Goal: Task Accomplishment & Management: Manage account settings

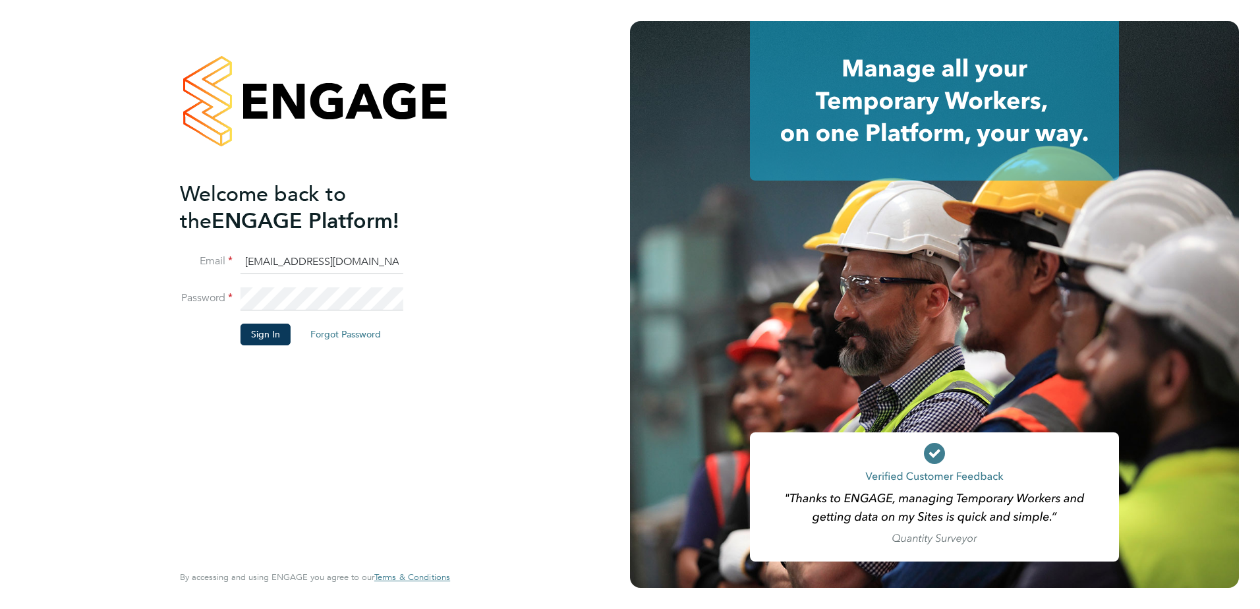
drag, startPoint x: 267, startPoint y: 363, endPoint x: 269, endPoint y: 350, distance: 13.3
click at [268, 363] on div "Welcome back to the ENGAGE Platform! Email [EMAIL_ADDRESS][DOMAIN_NAME] Passwor…" at bounding box center [308, 371] width 257 height 380
click at [273, 332] on button "Sign In" at bounding box center [266, 334] width 50 height 21
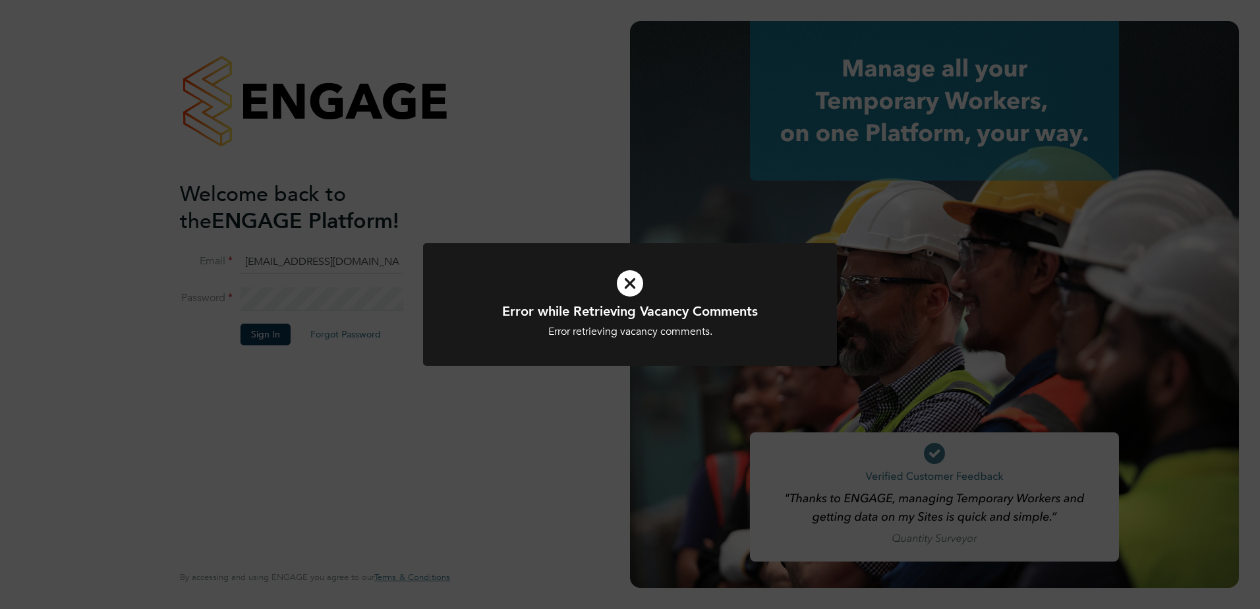
drag, startPoint x: 316, startPoint y: 388, endPoint x: 304, endPoint y: 384, distance: 13.1
click at [314, 388] on div "Error while Retrieving Vacancy Comments Error retrieving vacancy comments. Canc…" at bounding box center [630, 304] width 1260 height 609
click at [247, 335] on div "Unable to Sign In Access denied Cancel Okay" at bounding box center [630, 304] width 1260 height 609
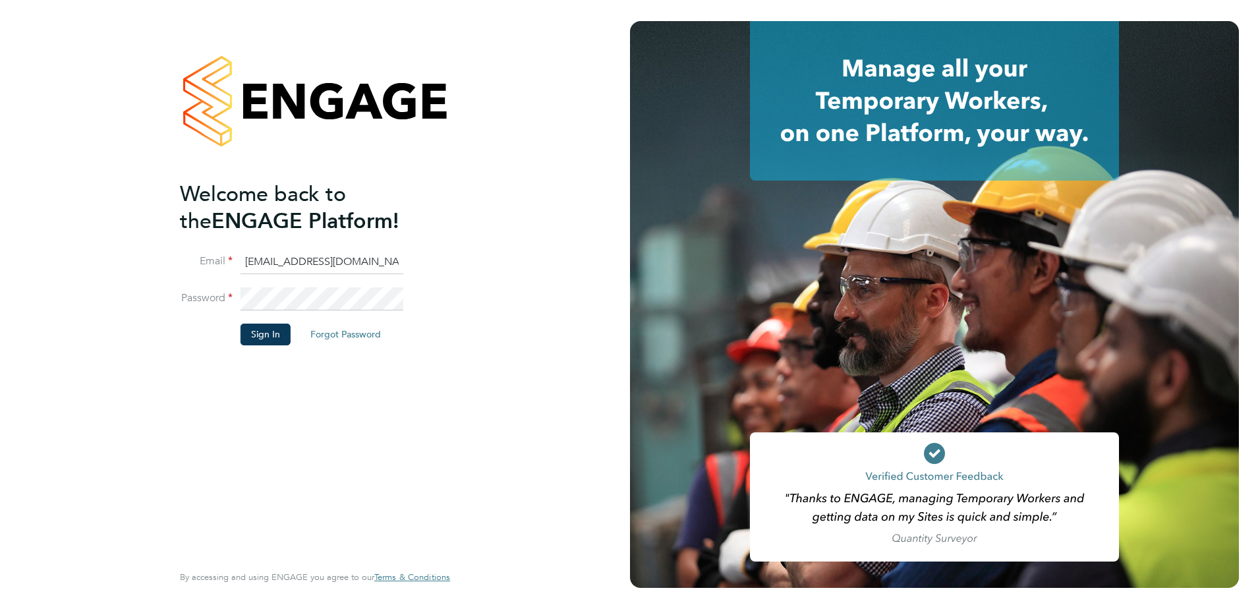
drag, startPoint x: 340, startPoint y: 257, endPoint x: 340, endPoint y: 266, distance: 8.6
click at [340, 257] on input "[EMAIL_ADDRESS][DOMAIN_NAME]" at bounding box center [322, 262] width 163 height 24
type input "[EMAIL_ADDRESS][DOMAIN_NAME]"
click at [267, 345] on li "Sign In Forgot Password" at bounding box center [308, 341] width 257 height 34
click at [268, 339] on button "Sign In" at bounding box center [266, 334] width 50 height 21
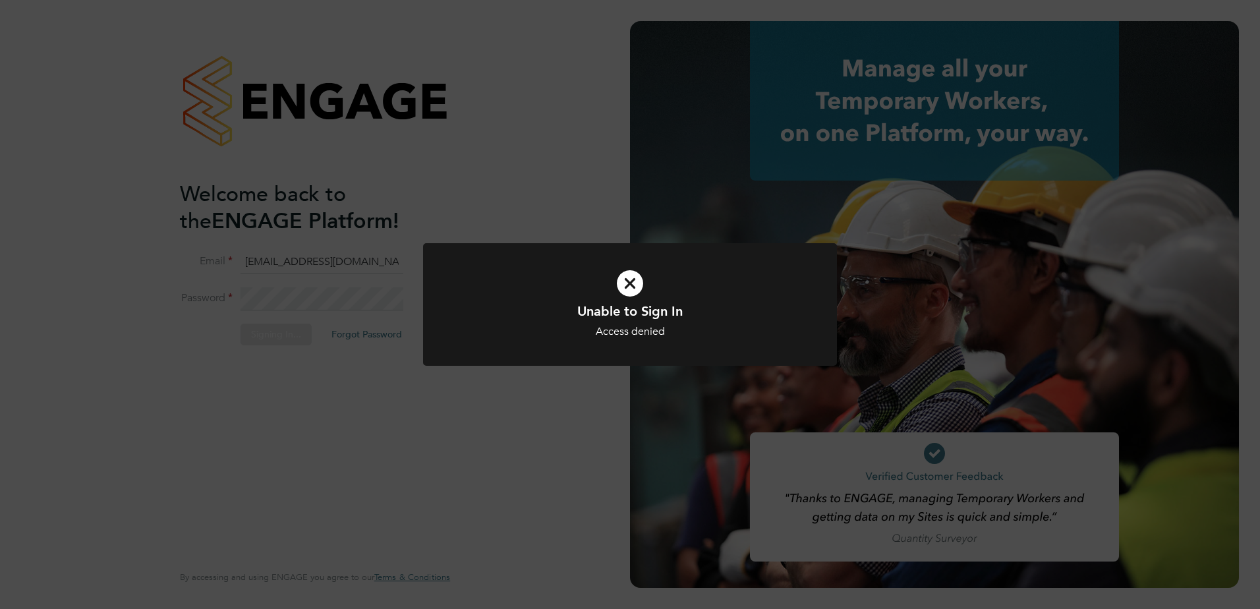
click at [166, 227] on div "Unable to Sign In Access denied Cancel Okay" at bounding box center [630, 304] width 1260 height 609
